Goal: Navigation & Orientation: Find specific page/section

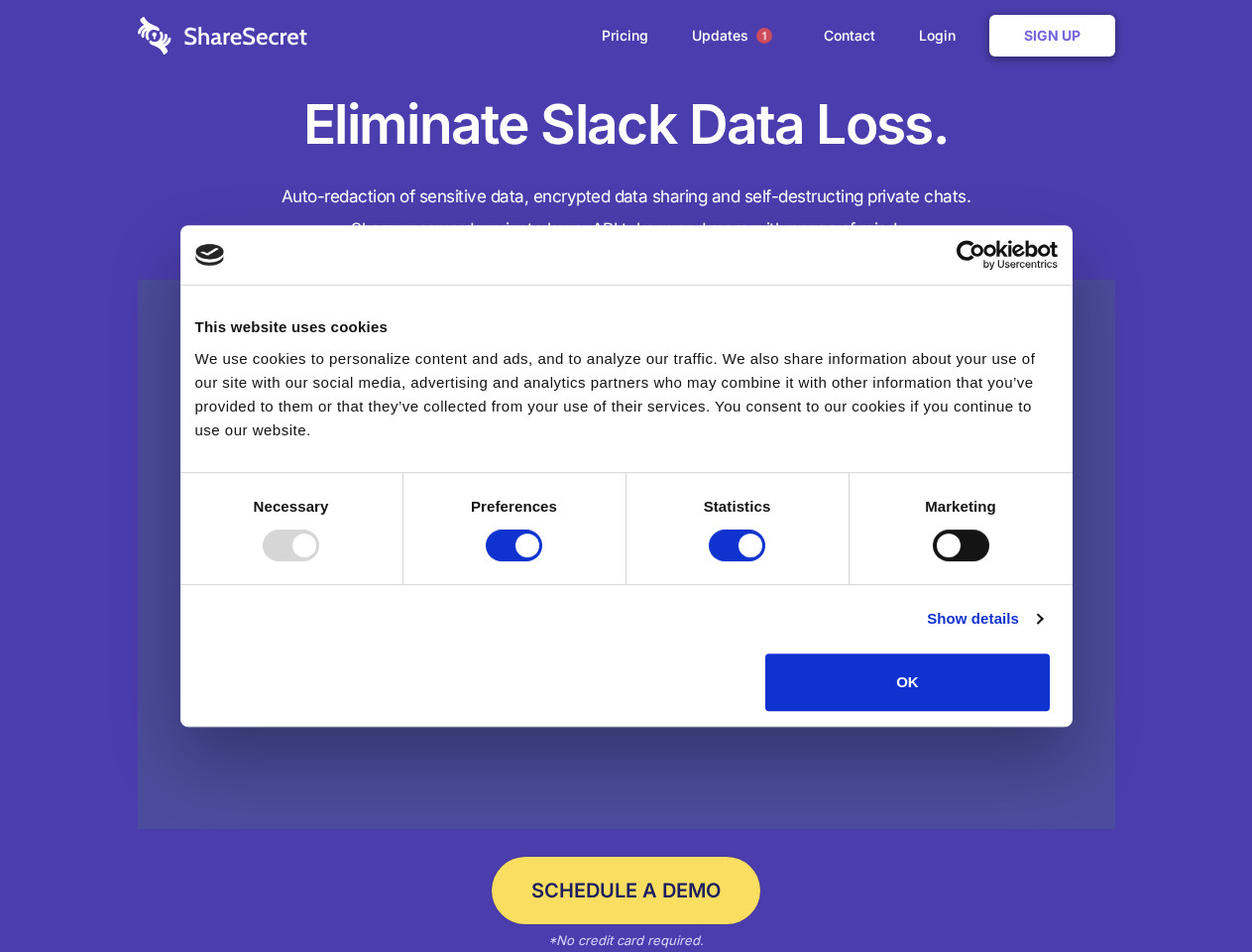
click at [319, 561] on div at bounding box center [290, 546] width 57 height 32
click at [543, 561] on input "Preferences" at bounding box center [514, 546] width 57 height 32
checkbox input "false"
click at [739, 561] on input "Statistics" at bounding box center [736, 546] width 57 height 32
checkbox input "false"
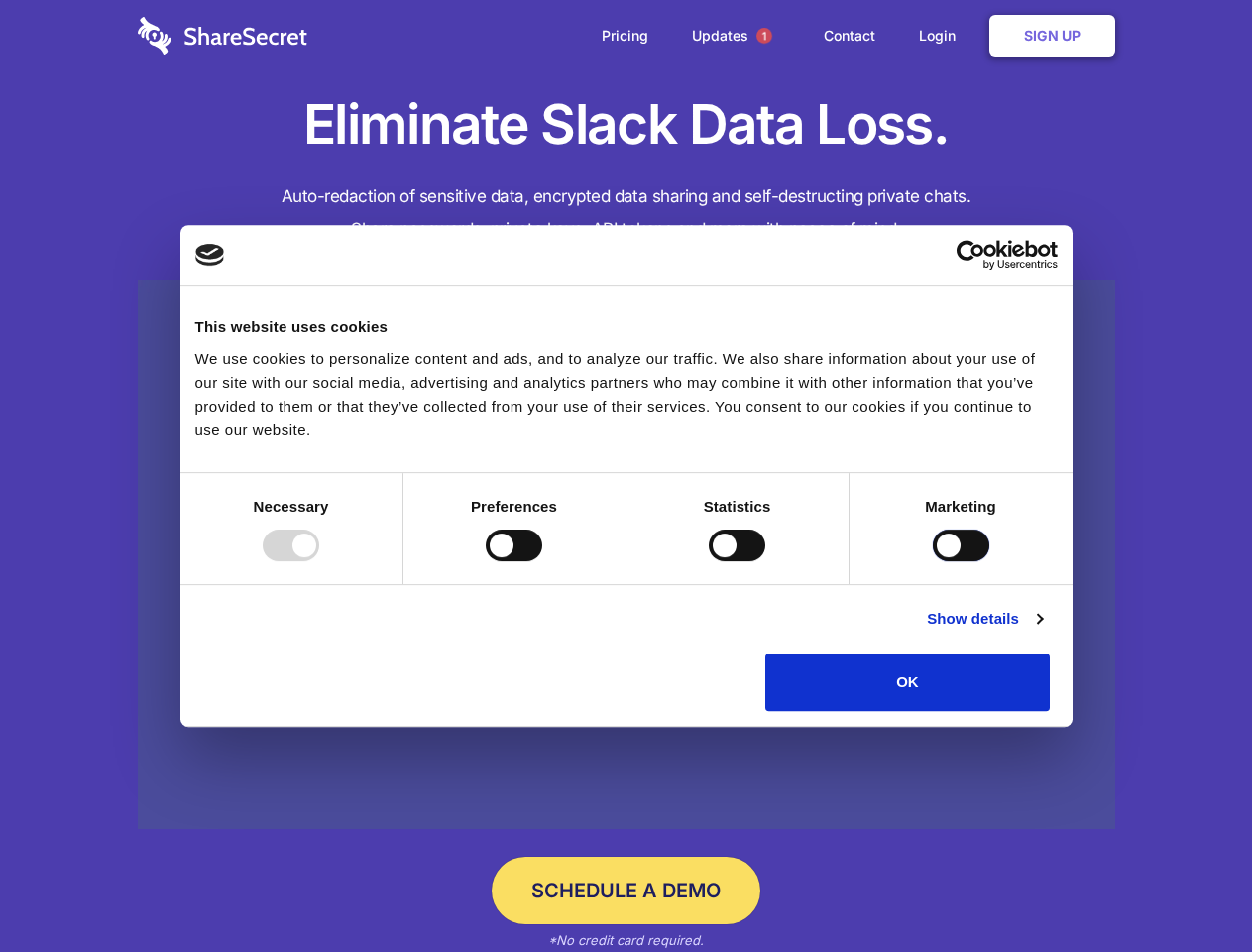
click at [933, 561] on input "Marketing" at bounding box center [961, 546] width 57 height 32
checkbox input "true"
click at [1042, 631] on link "Show details" at bounding box center [985, 619] width 115 height 24
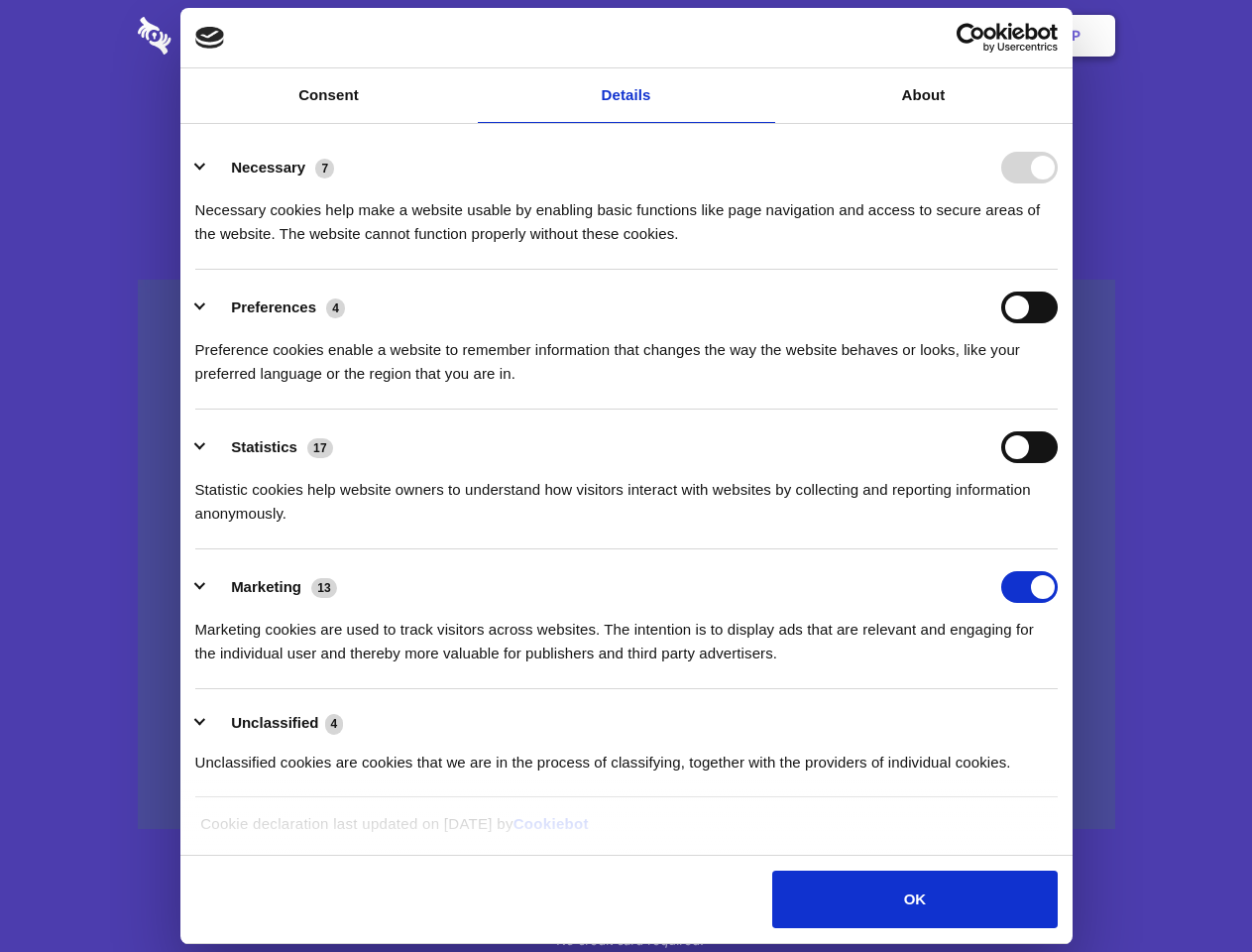
click at [1058, 269] on li "Necessary 7 Necessary cookies help make a website usable by enabling basic func…" at bounding box center [627, 200] width 862 height 140
click at [763, 36] on span "1" at bounding box center [764, 36] width 16 height 16
